Goal: Task Accomplishment & Management: Manage account settings

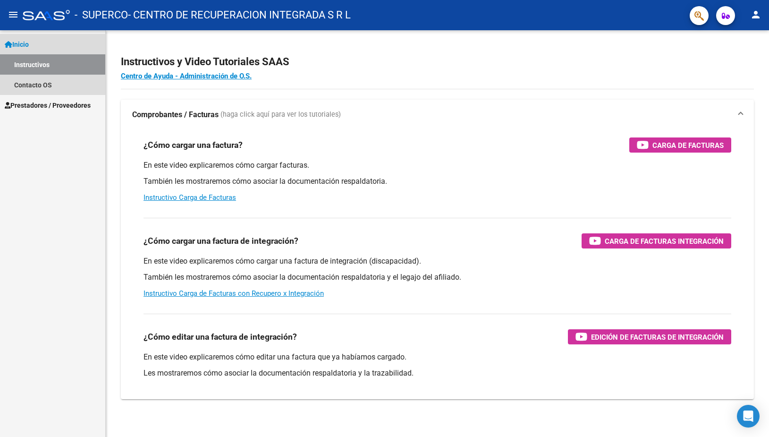
click at [23, 48] on span "Inicio" at bounding box center [17, 44] width 24 height 10
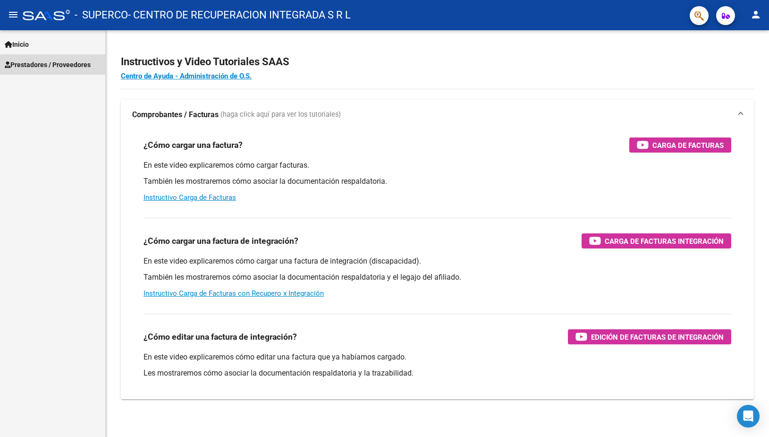
click at [27, 62] on span "Prestadores / Proveedores" at bounding box center [48, 65] width 86 height 10
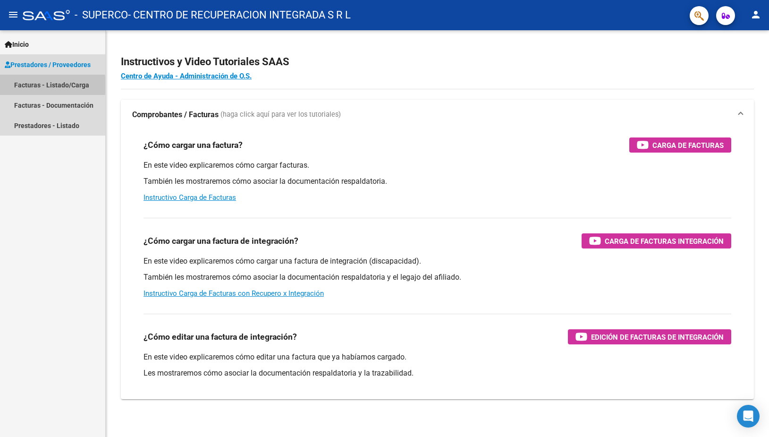
click at [29, 85] on link "Facturas - Listado/Carga" at bounding box center [52, 85] width 105 height 20
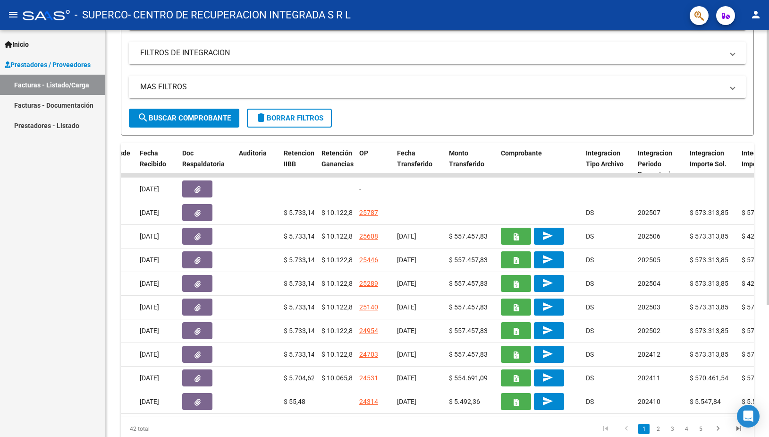
scroll to position [0, 495]
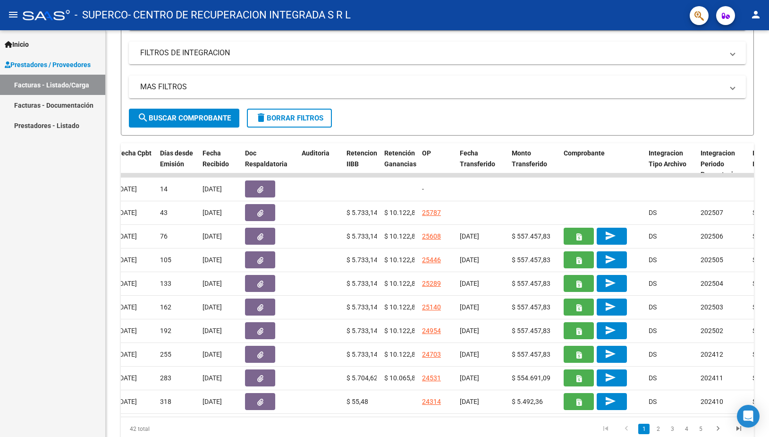
click at [758, 17] on mat-icon "person" at bounding box center [755, 14] width 11 height 11
click at [735, 60] on button "exit_to_app Salir" at bounding box center [737, 62] width 58 height 23
